Goal: Task Accomplishment & Management: Manage account settings

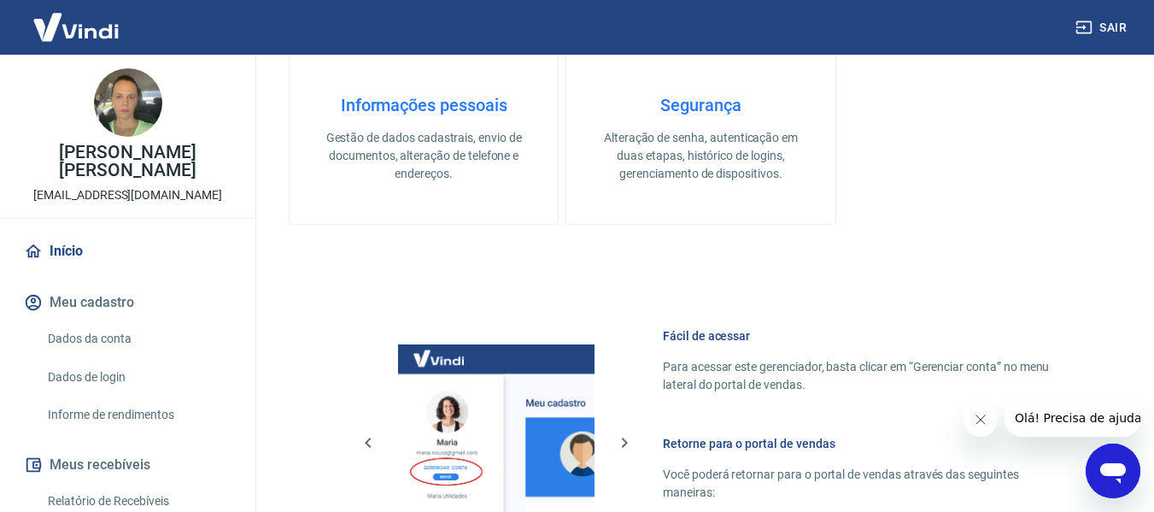
scroll to position [890, 0]
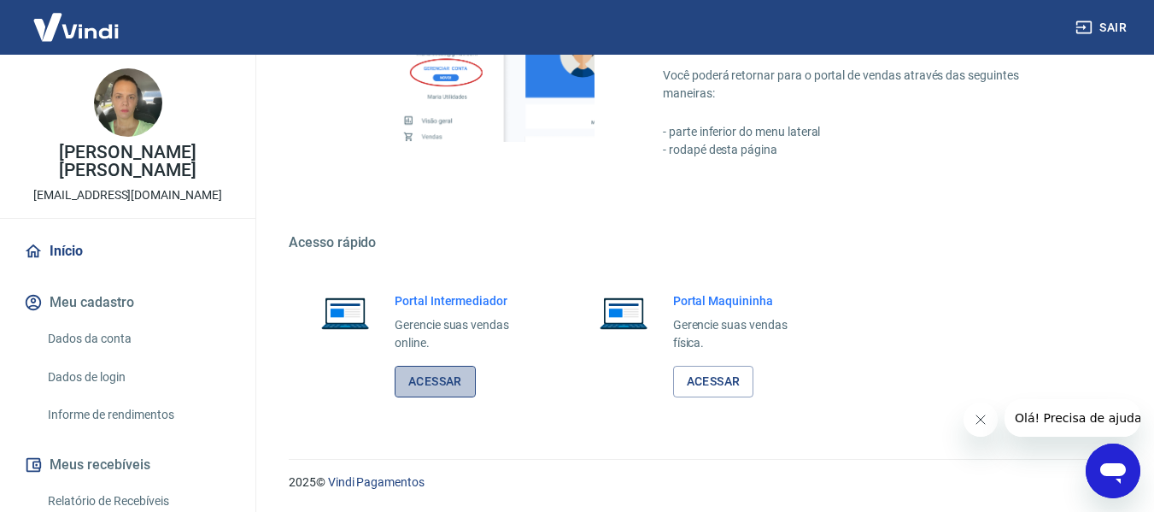
click at [462, 379] on link "Acessar" at bounding box center [435, 382] width 81 height 32
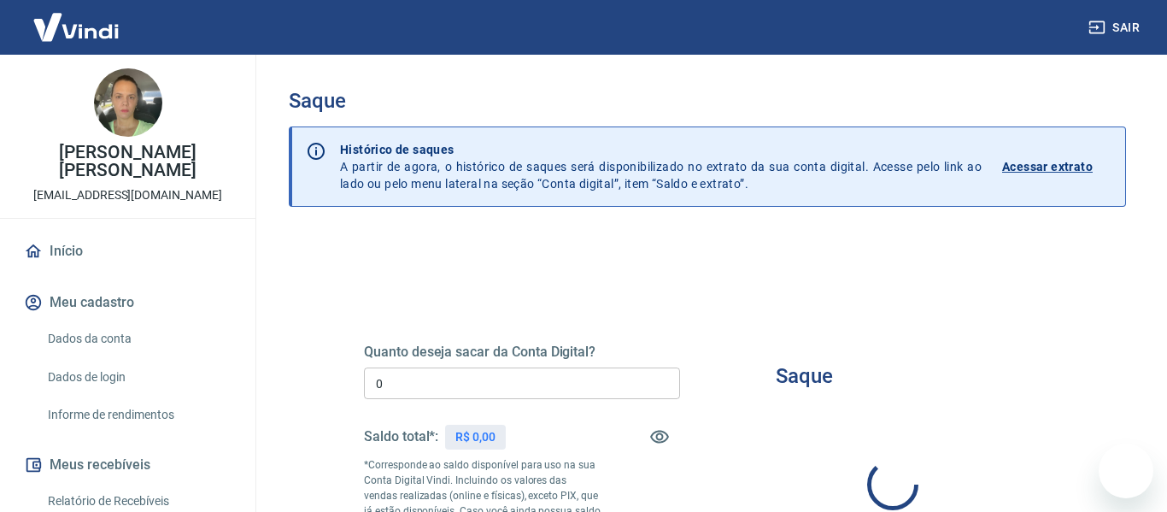
type input "R$ 0,00"
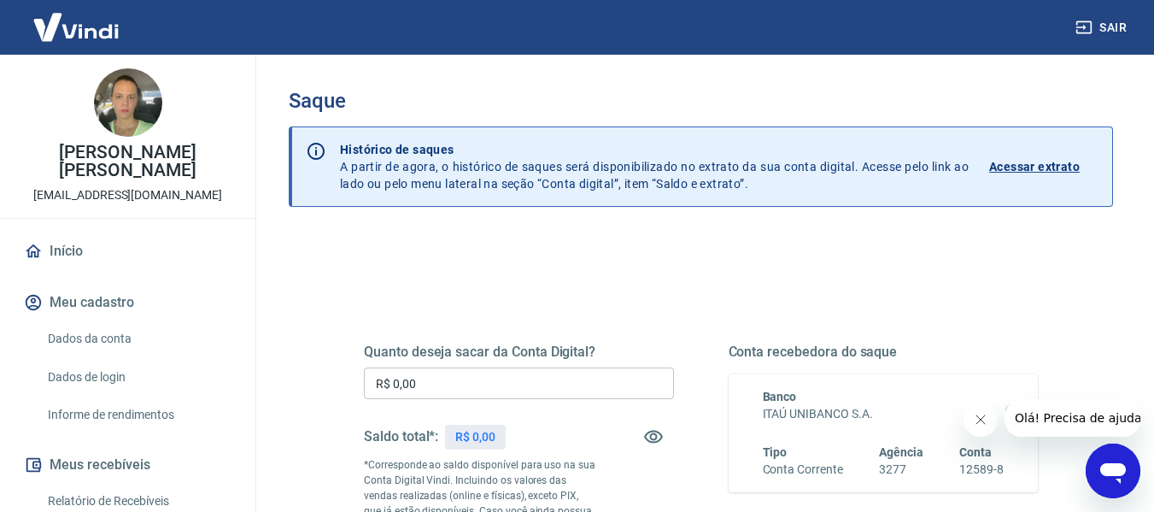
click at [1039, 162] on p "Acessar extrato" at bounding box center [1034, 166] width 91 height 17
